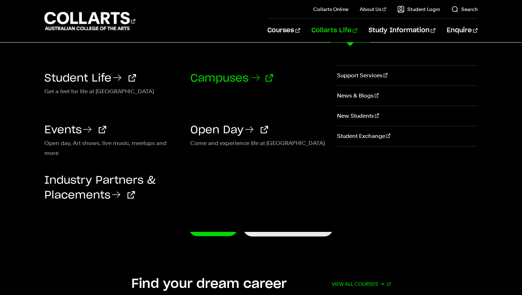
click at [233, 78] on link "Campuses" at bounding box center [231, 78] width 83 height 11
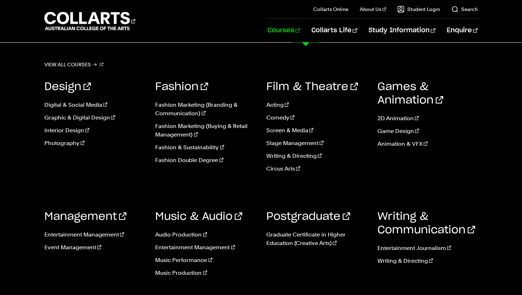
scroll to position [31, 0]
click at [184, 232] on link "Audio Production" at bounding box center [205, 235] width 100 height 9
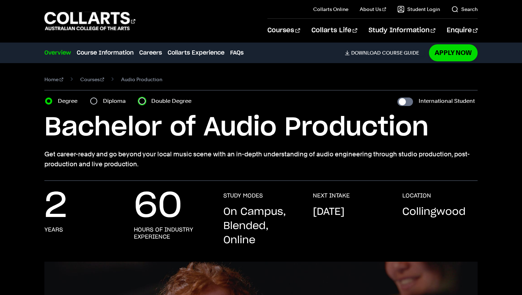
click at [142, 99] on input "Double Degree" at bounding box center [141, 101] width 7 height 7
radio input "true"
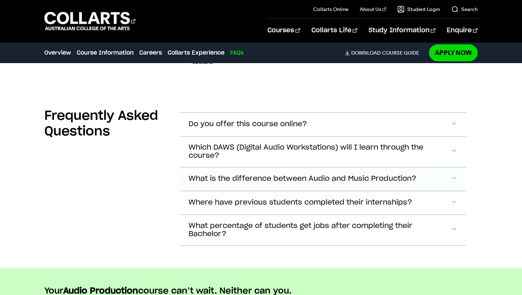
scroll to position [2200, 0]
click at [261, 129] on span "What percentage of students get jobs after completing their Bachelor?" at bounding box center [248, 125] width 119 height 8
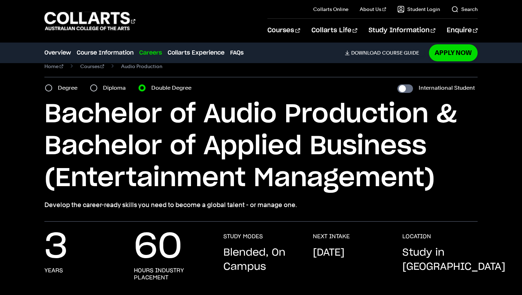
scroll to position [0, 0]
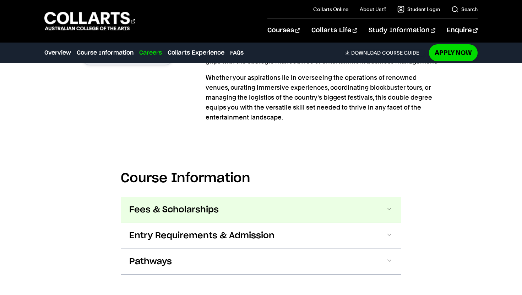
click at [0, 0] on button "Fees & Scholarships" at bounding box center [0, 0] width 0 height 0
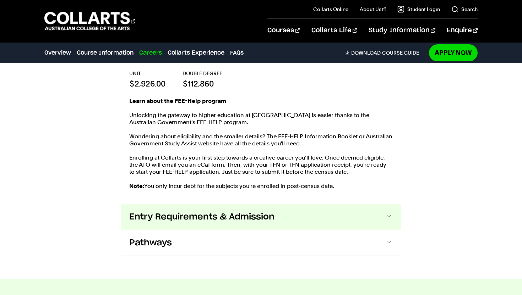
click at [0, 0] on button "Entry Requirements & Admission" at bounding box center [0, 0] width 0 height 0
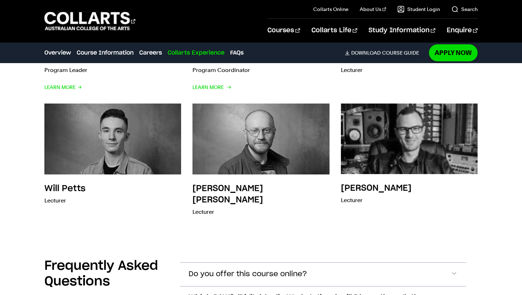
scroll to position [2338, 0]
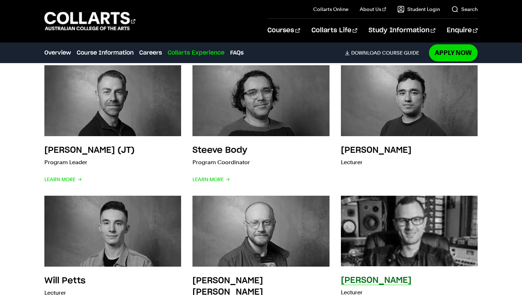
click at [363, 277] on h3 "Dan Murtagh" at bounding box center [376, 281] width 71 height 9
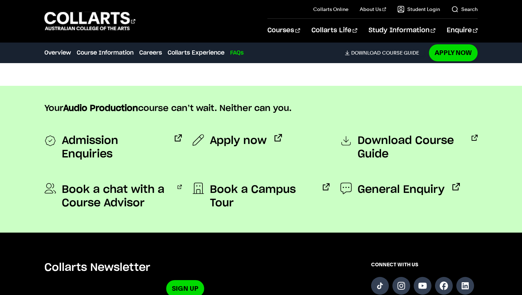
scroll to position [2826, 0]
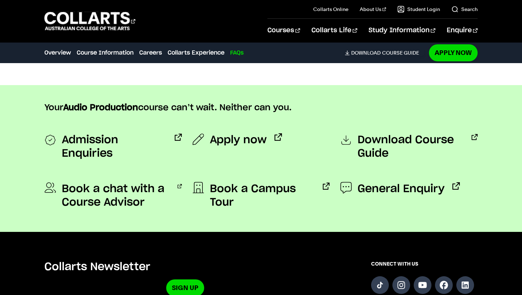
click at [142, 128] on div "Admission Enquiries" at bounding box center [112, 147] width 137 height 38
click at [143, 134] on span "Admission Enquiries" at bounding box center [114, 147] width 105 height 27
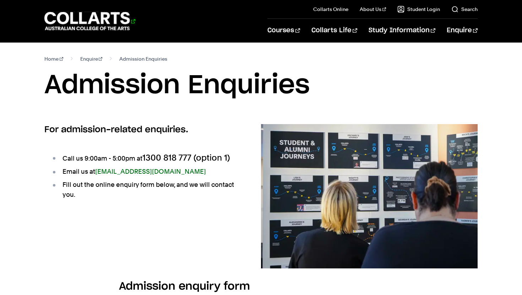
click at [65, 16] on 1 "Go to homepage" at bounding box center [87, 21] width 86 height 18
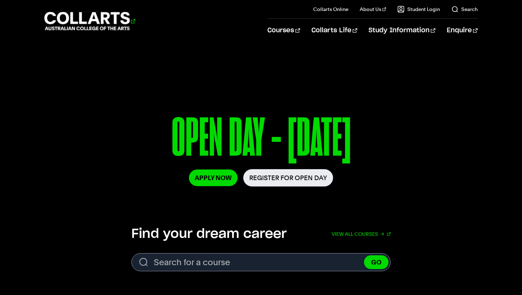
scroll to position [66, 0]
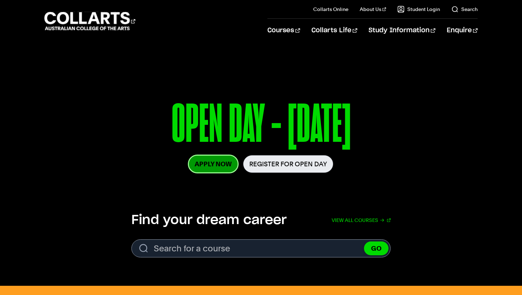
click at [216, 167] on link "Apply Now" at bounding box center [213, 164] width 49 height 17
click at [309, 161] on link "Register for Open Day" at bounding box center [288, 164] width 90 height 17
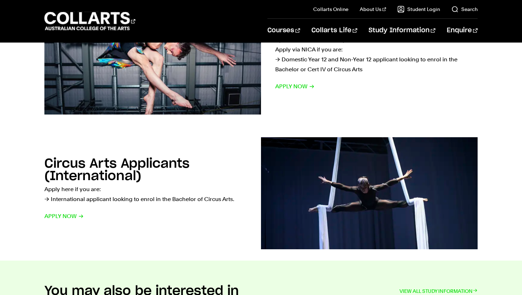
scroll to position [463, 0]
